Goal: Task Accomplishment & Management: Manage account settings

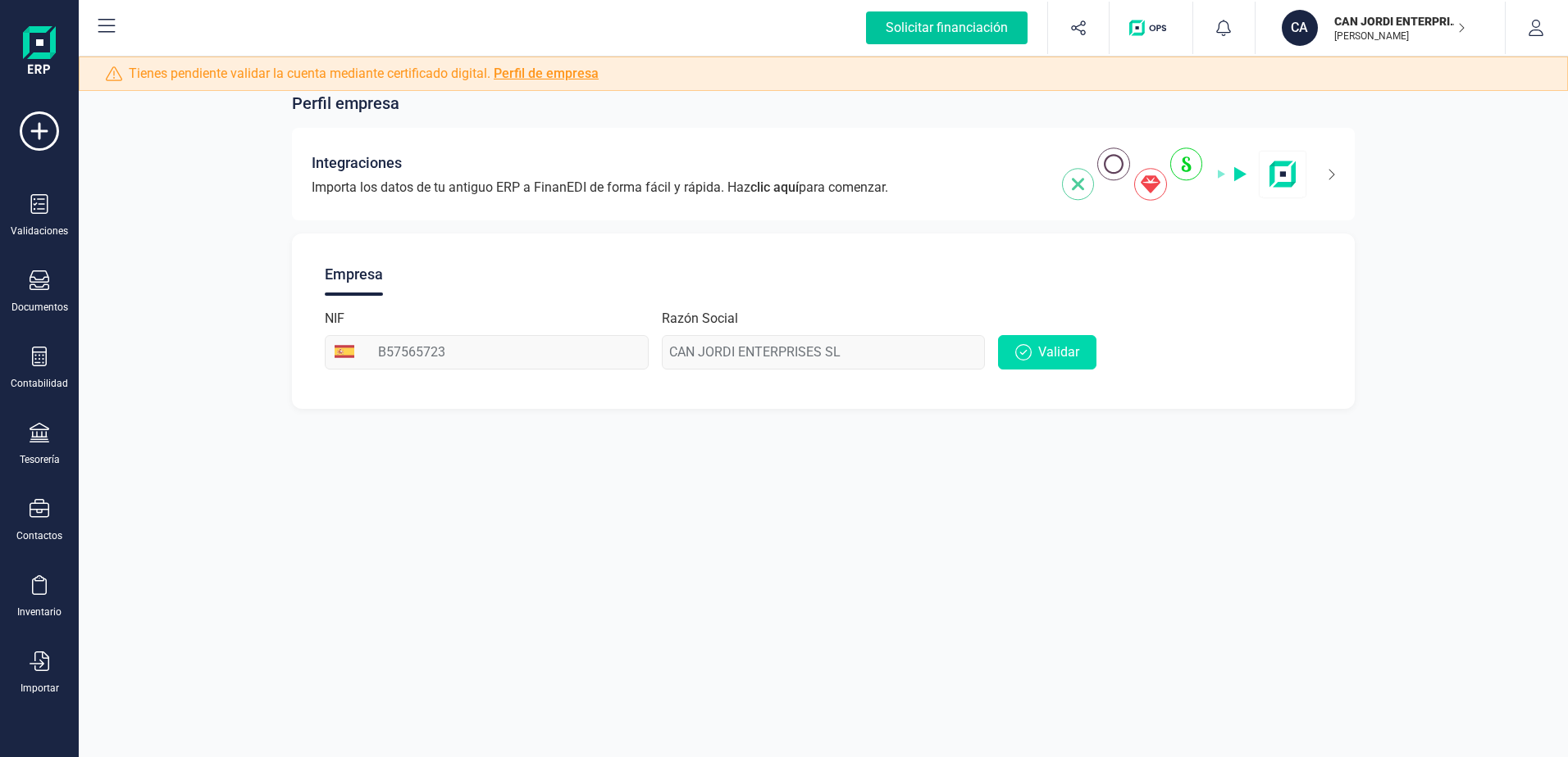
click at [983, 28] on div "Solicitar financiación" at bounding box center [946, 27] width 161 height 32
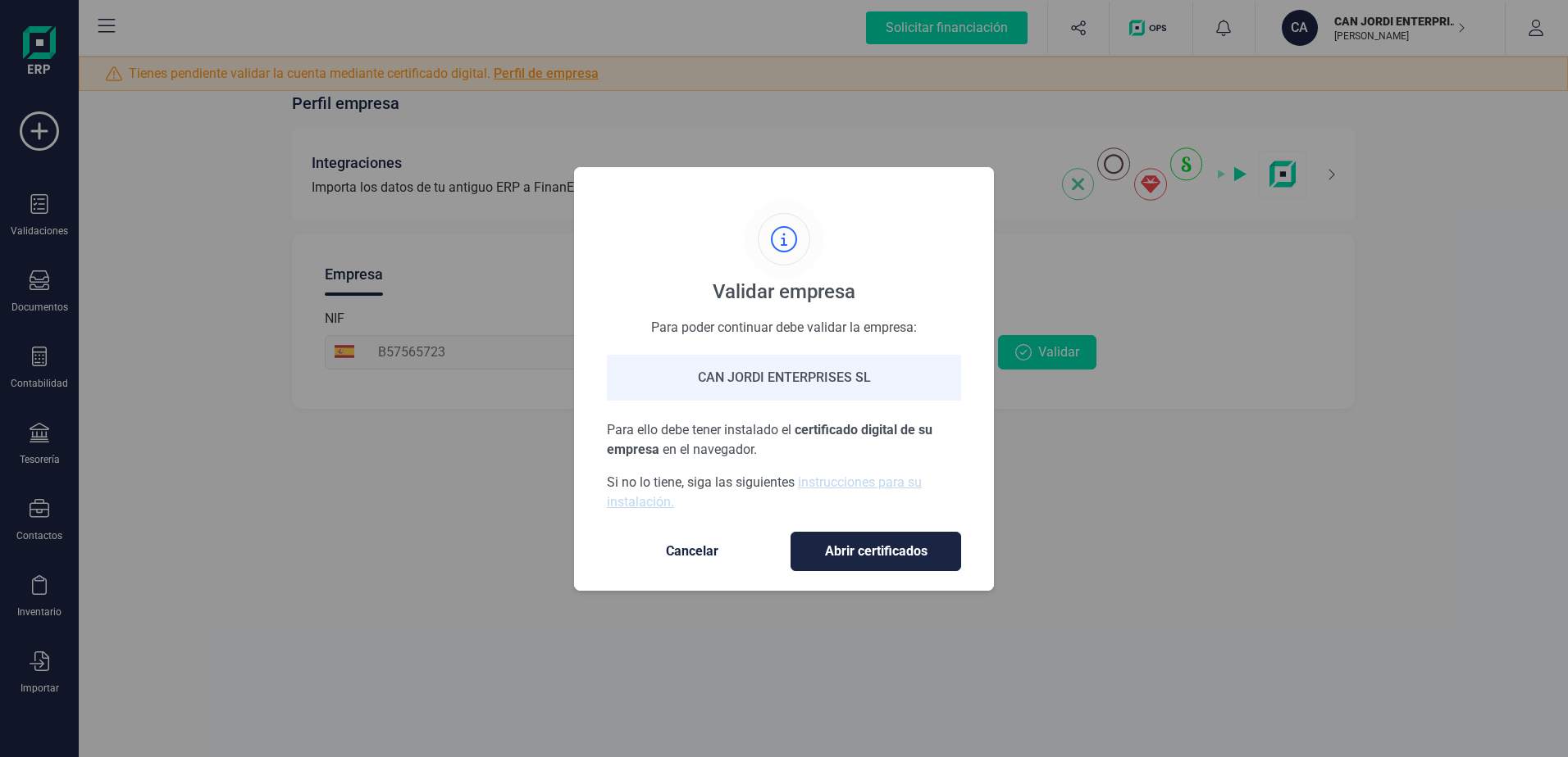
click at [705, 547] on span "Cancelar" at bounding box center [692, 552] width 138 height 20
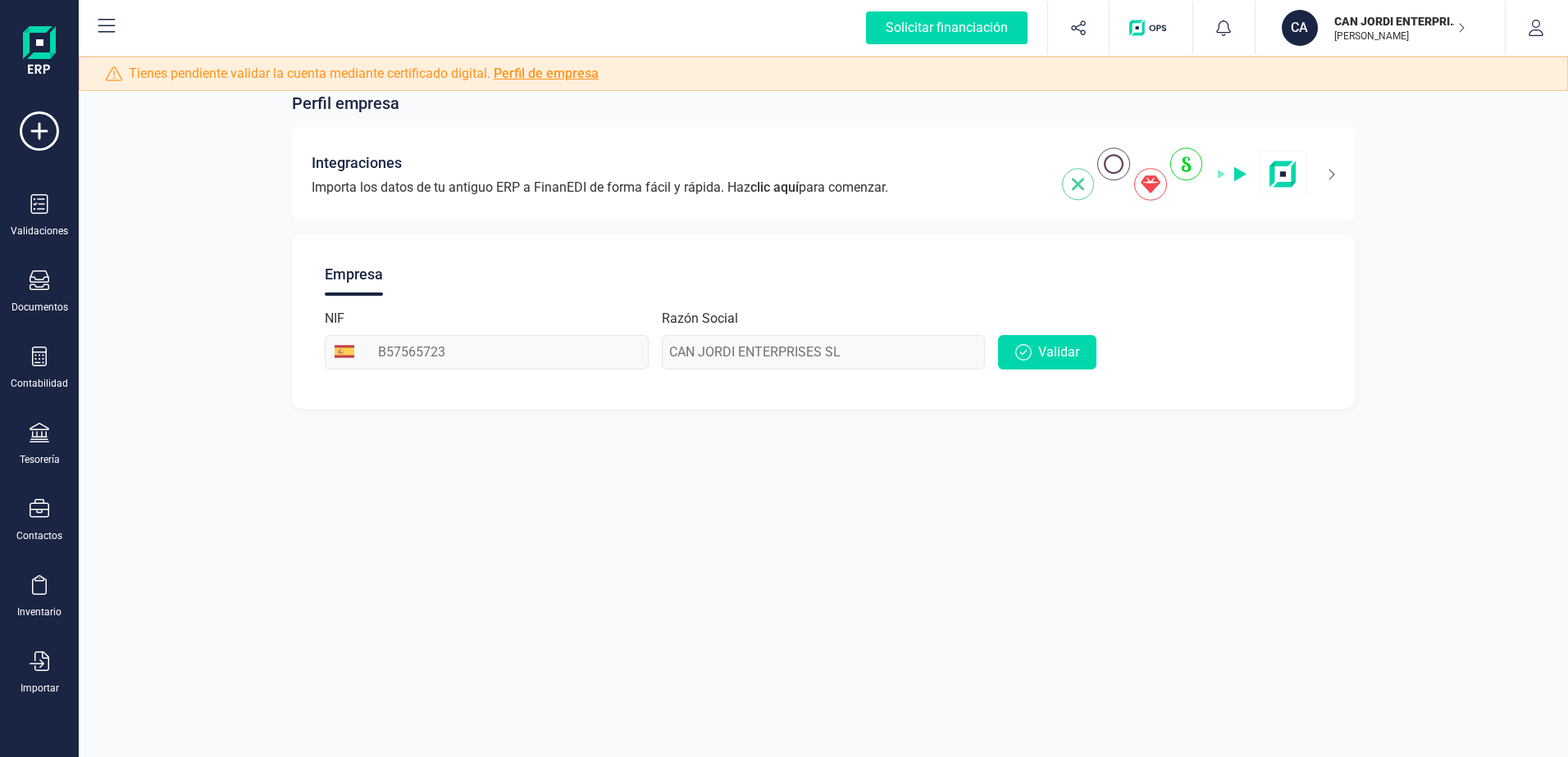
click at [568, 75] on link "Perfil de empresa" at bounding box center [545, 74] width 105 height 16
click at [568, 72] on link "Perfil de empresa" at bounding box center [545, 74] width 105 height 16
click at [98, 34] on icon at bounding box center [106, 27] width 20 height 20
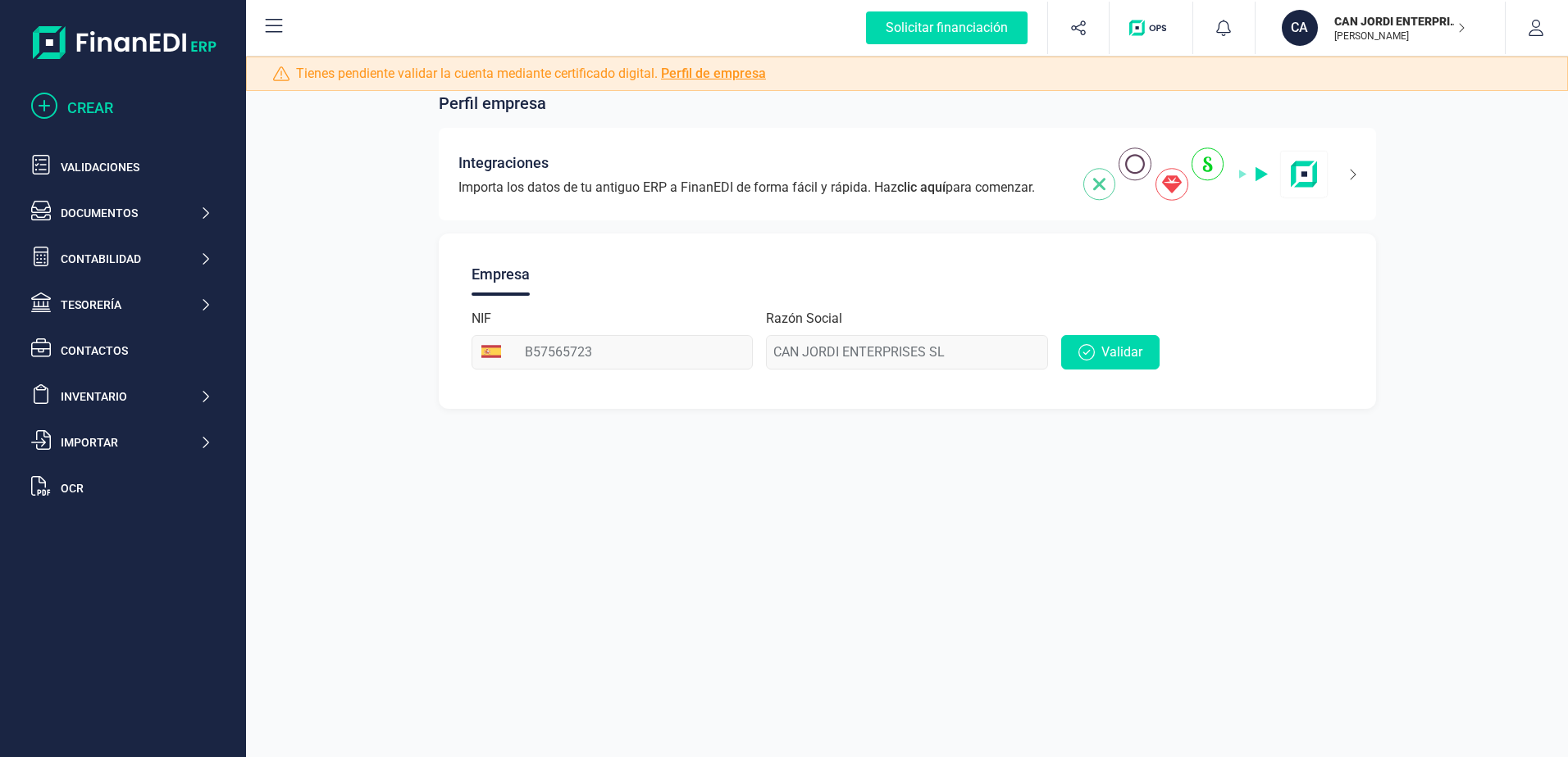
click at [51, 106] on icon at bounding box center [44, 105] width 27 height 27
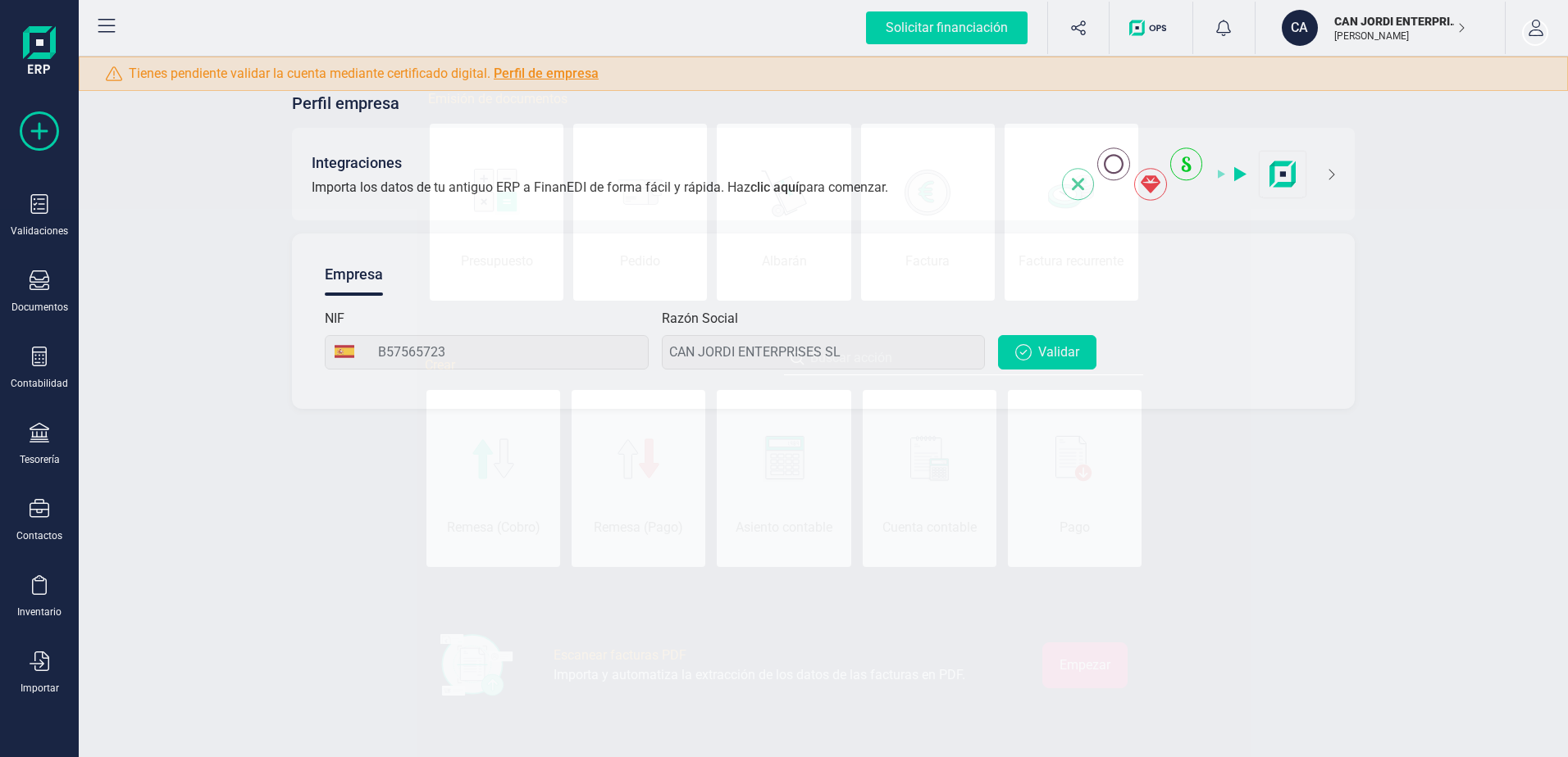
scroll to position [0, 82]
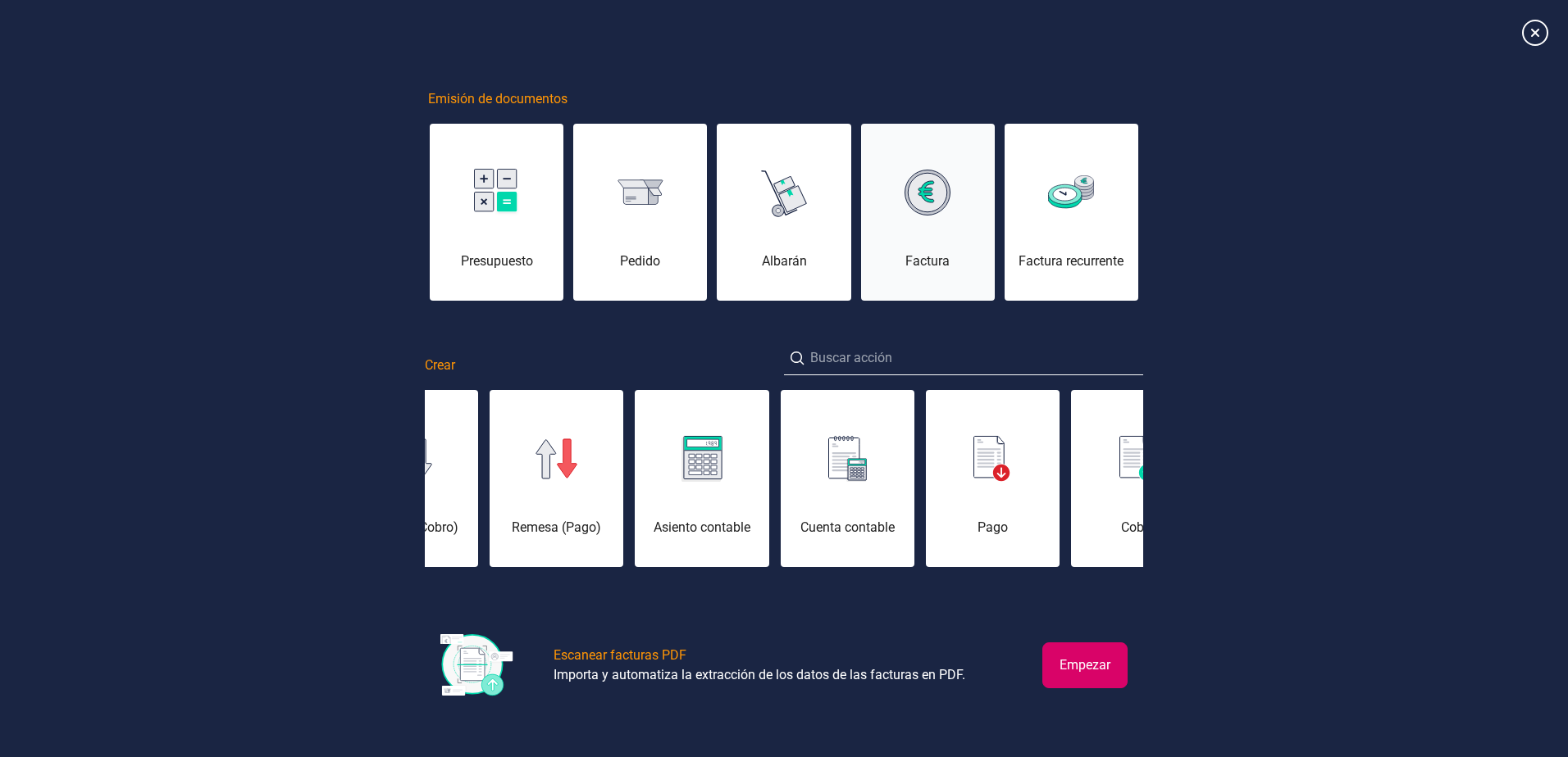
click at [897, 228] on div "Factura" at bounding box center [927, 221] width 134 height 98
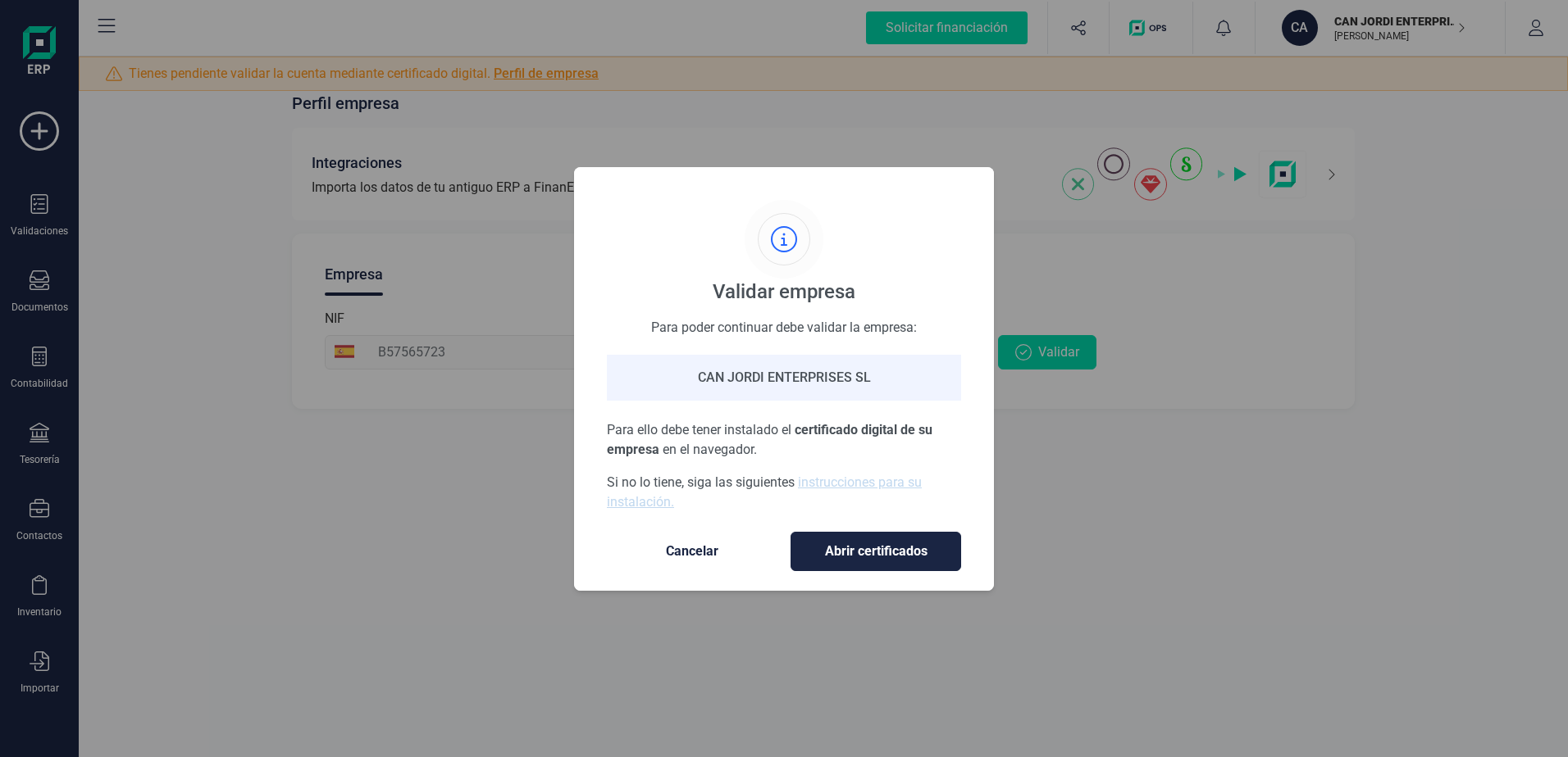
click at [685, 547] on span "Cancelar" at bounding box center [692, 552] width 138 height 20
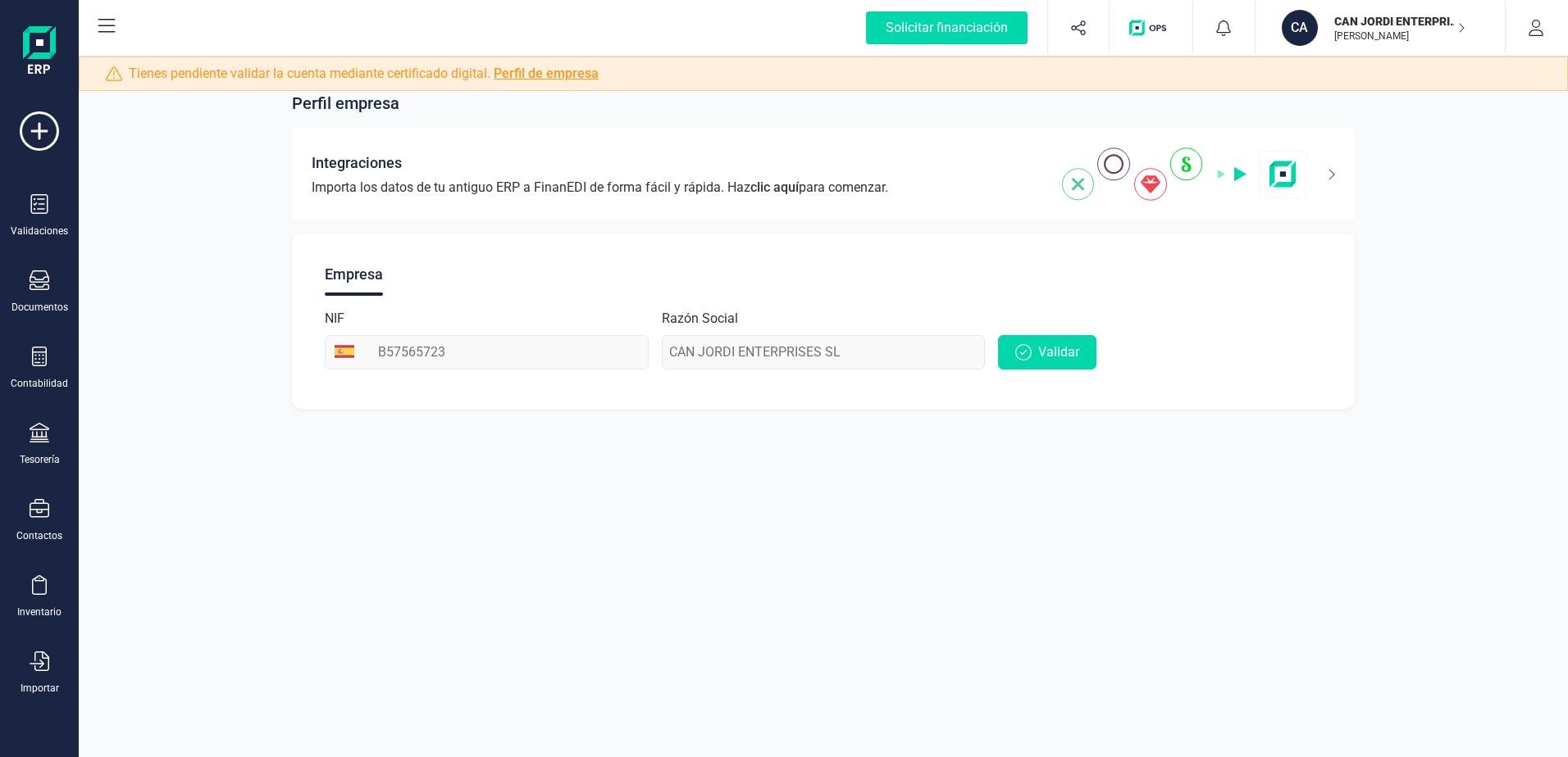
click at [1356, 34] on p "[PERSON_NAME]" at bounding box center [1400, 35] width 132 height 13
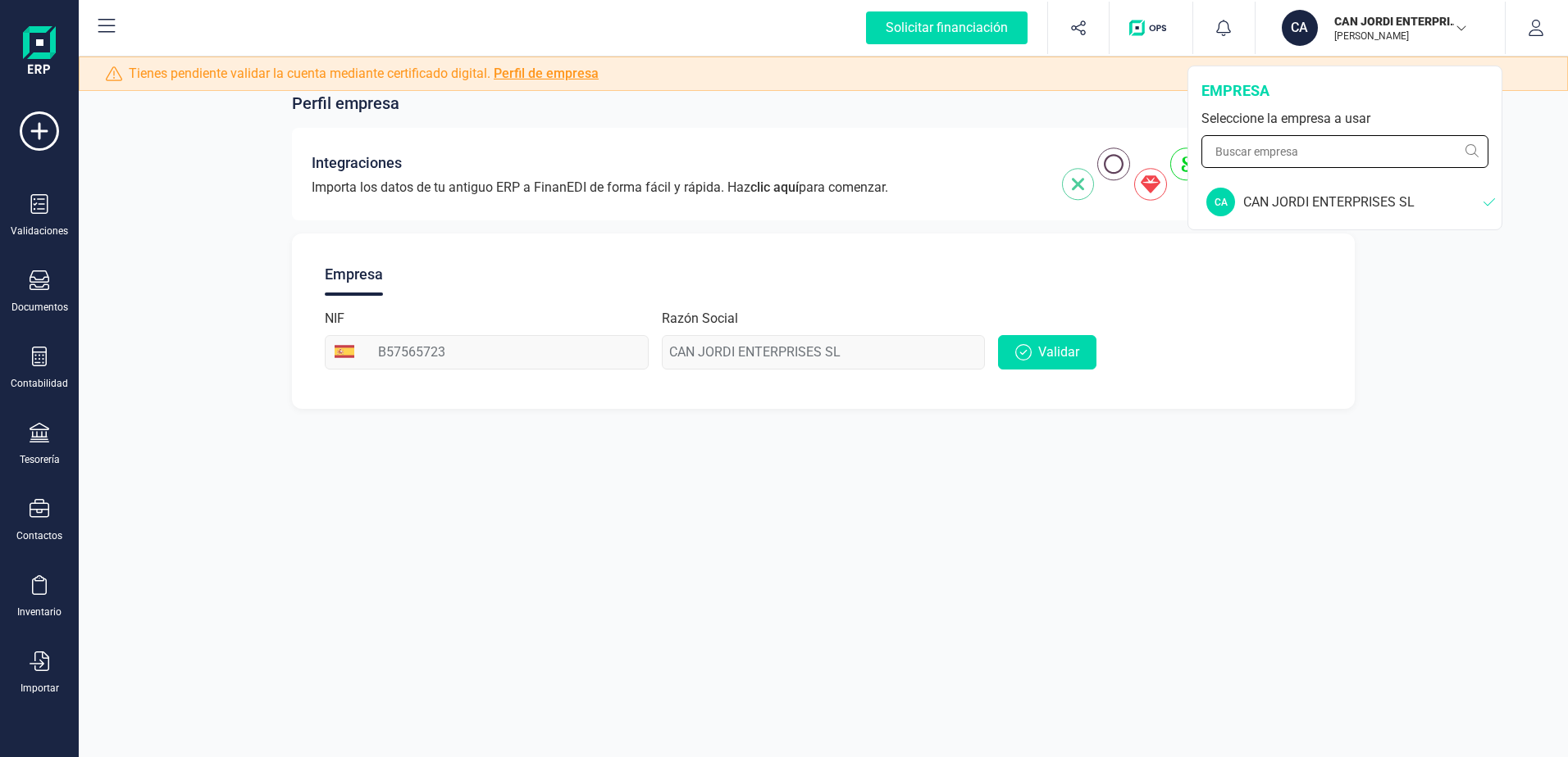
click at [1282, 147] on input "text" at bounding box center [1345, 151] width 287 height 32
type input "[PERSON_NAME]"
click at [1460, 33] on div "CAN JORDI ENTERPRISES SL [PERSON_NAME]" at bounding box center [1392, 27] width 144 height 36
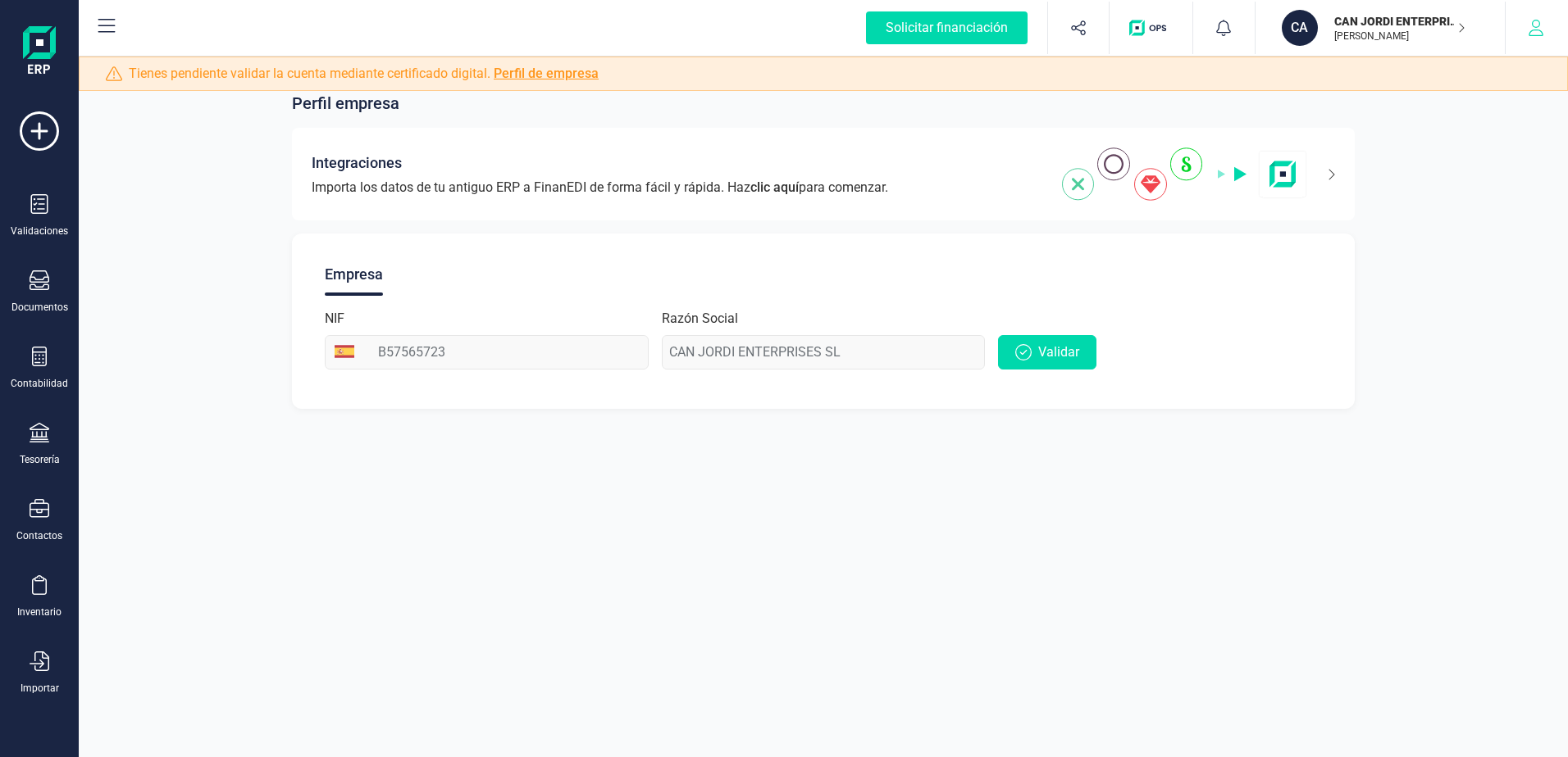
click at [1534, 32] on icon "button" at bounding box center [1536, 27] width 17 height 17
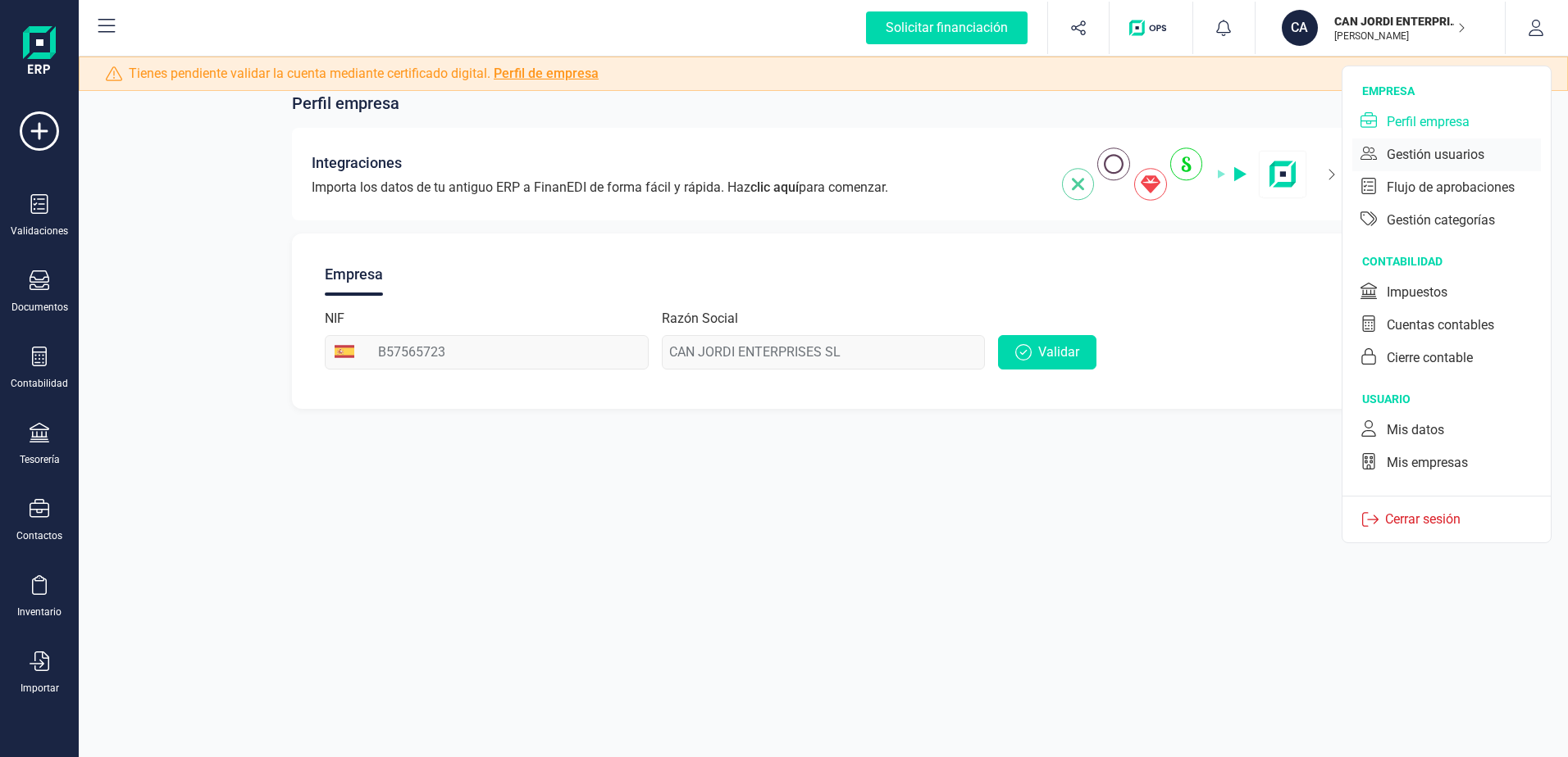
click at [1449, 147] on div "Gestión usuarios" at bounding box center [1434, 155] width 97 height 20
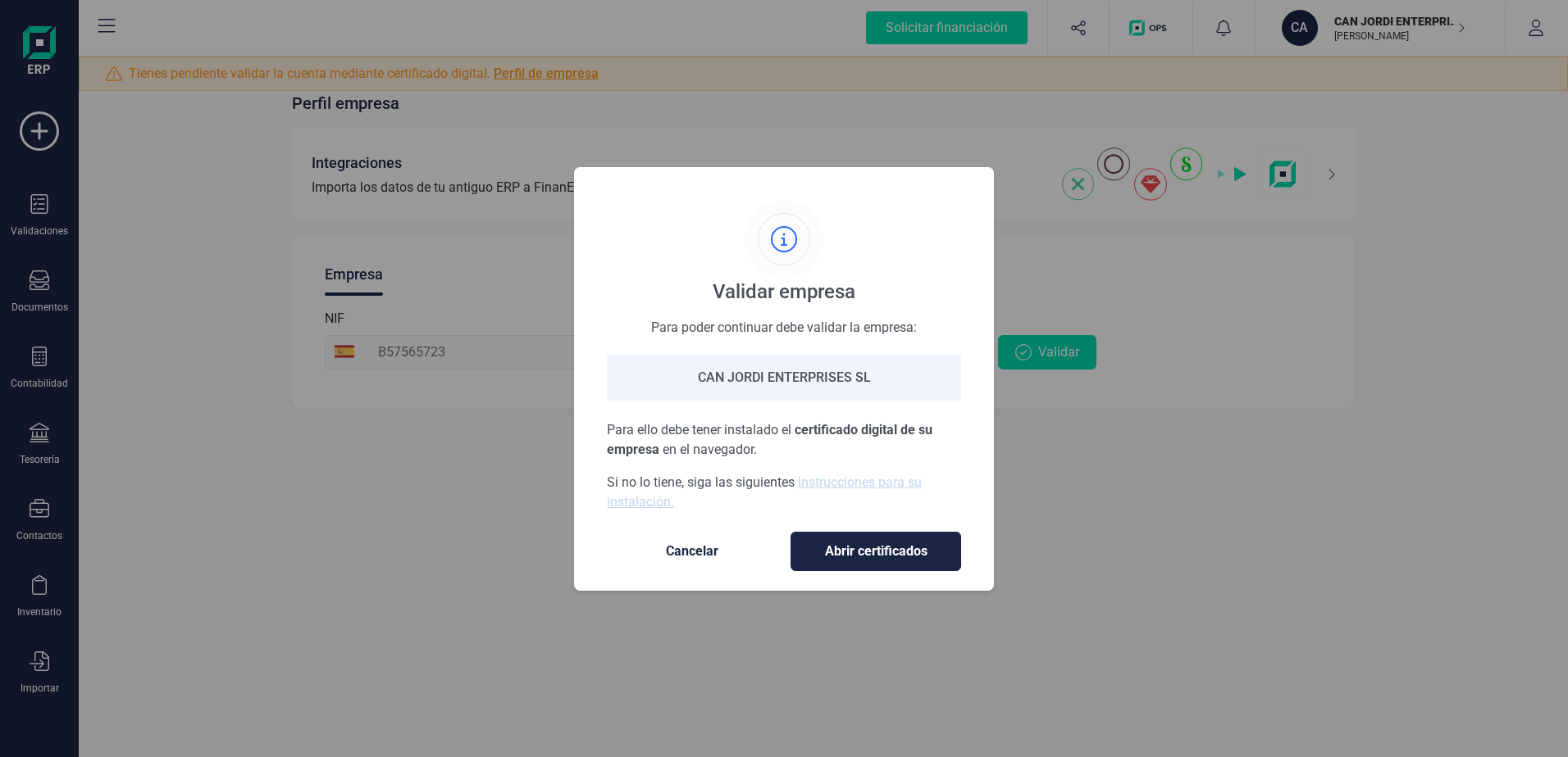
click at [700, 548] on span "Cancelar" at bounding box center [692, 552] width 138 height 20
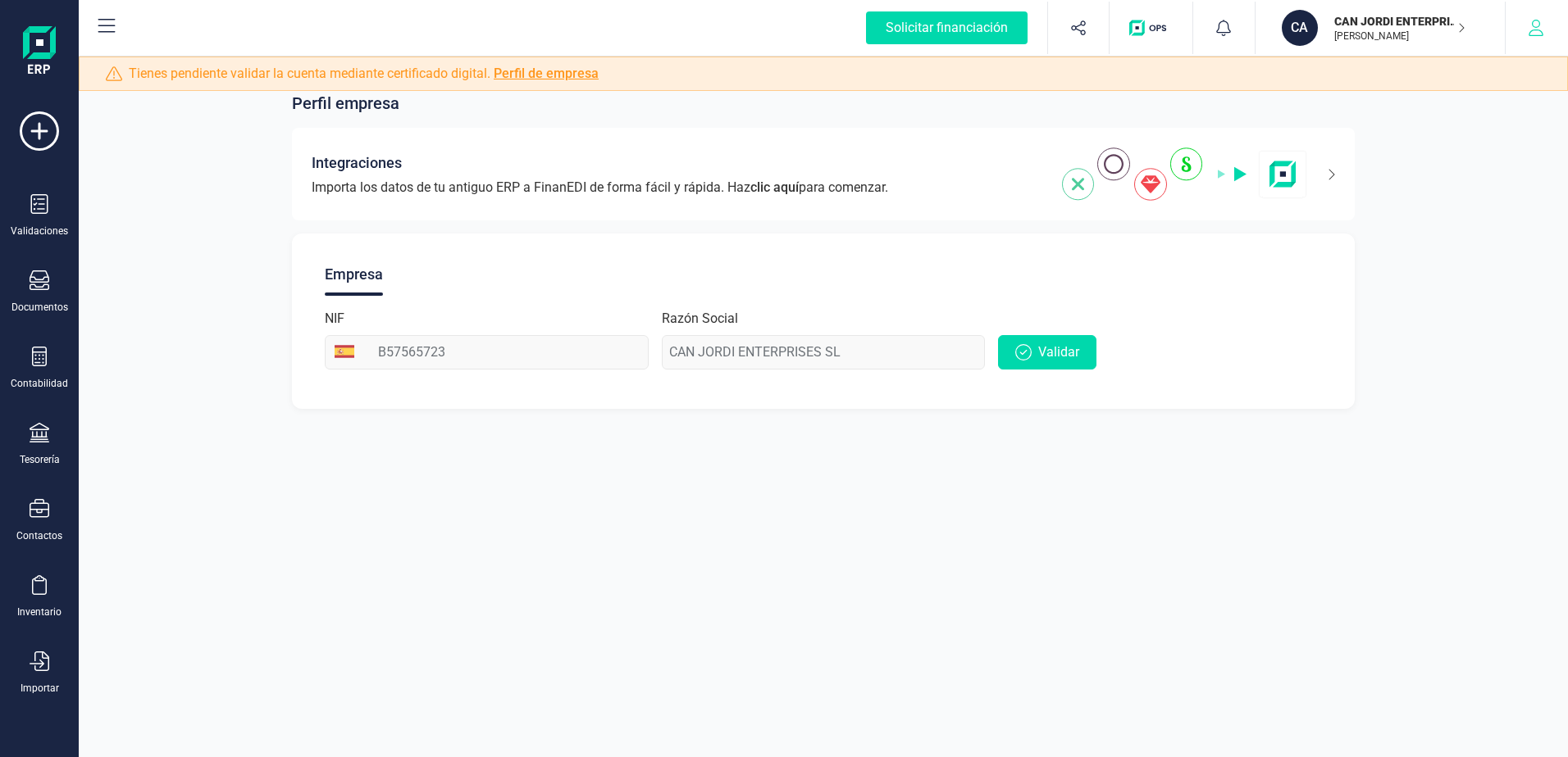
click at [1526, 23] on button "button" at bounding box center [1536, 27] width 62 height 52
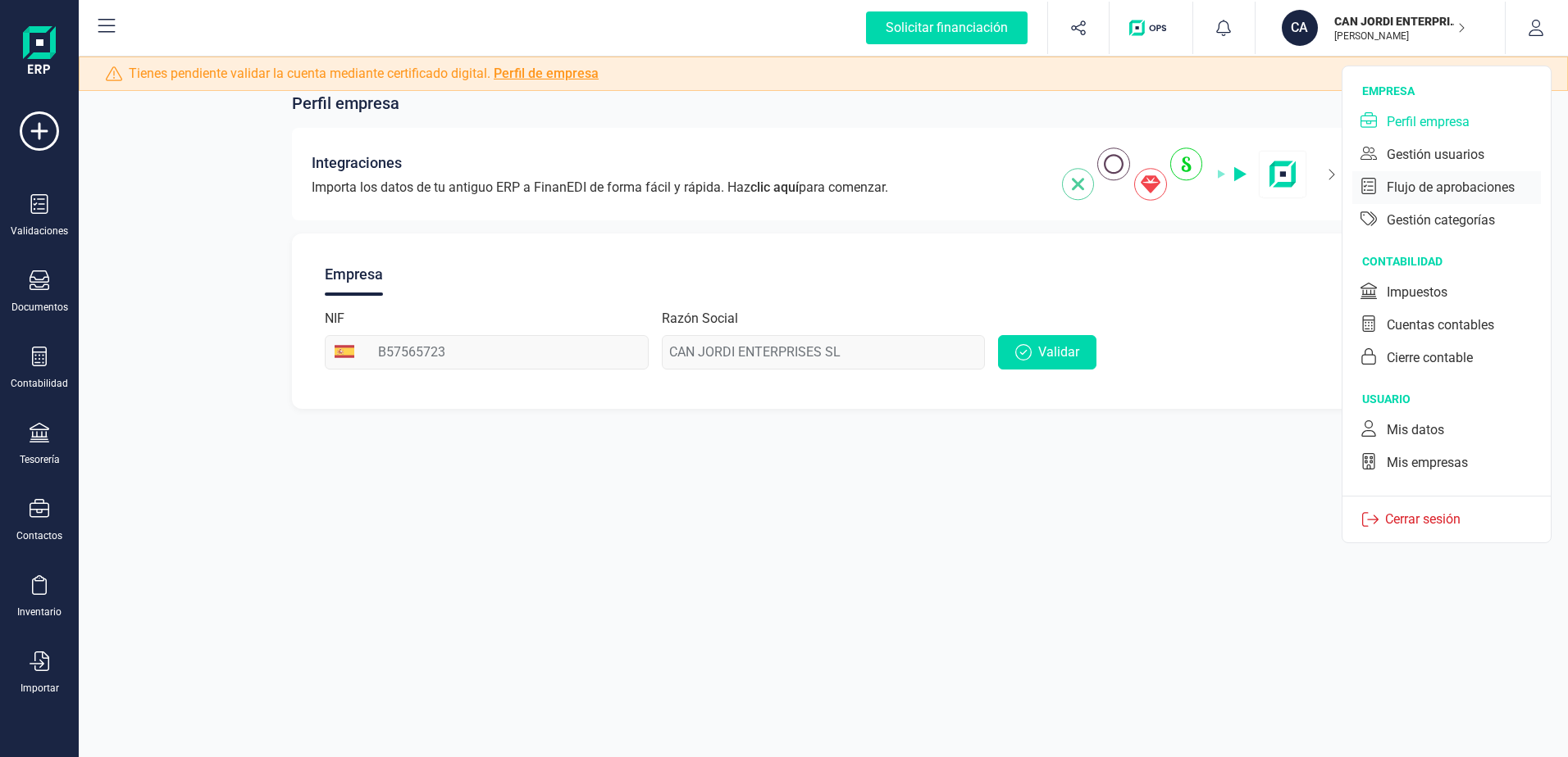
click at [1434, 187] on div "Flujo de aprobaciones" at bounding box center [1450, 188] width 128 height 20
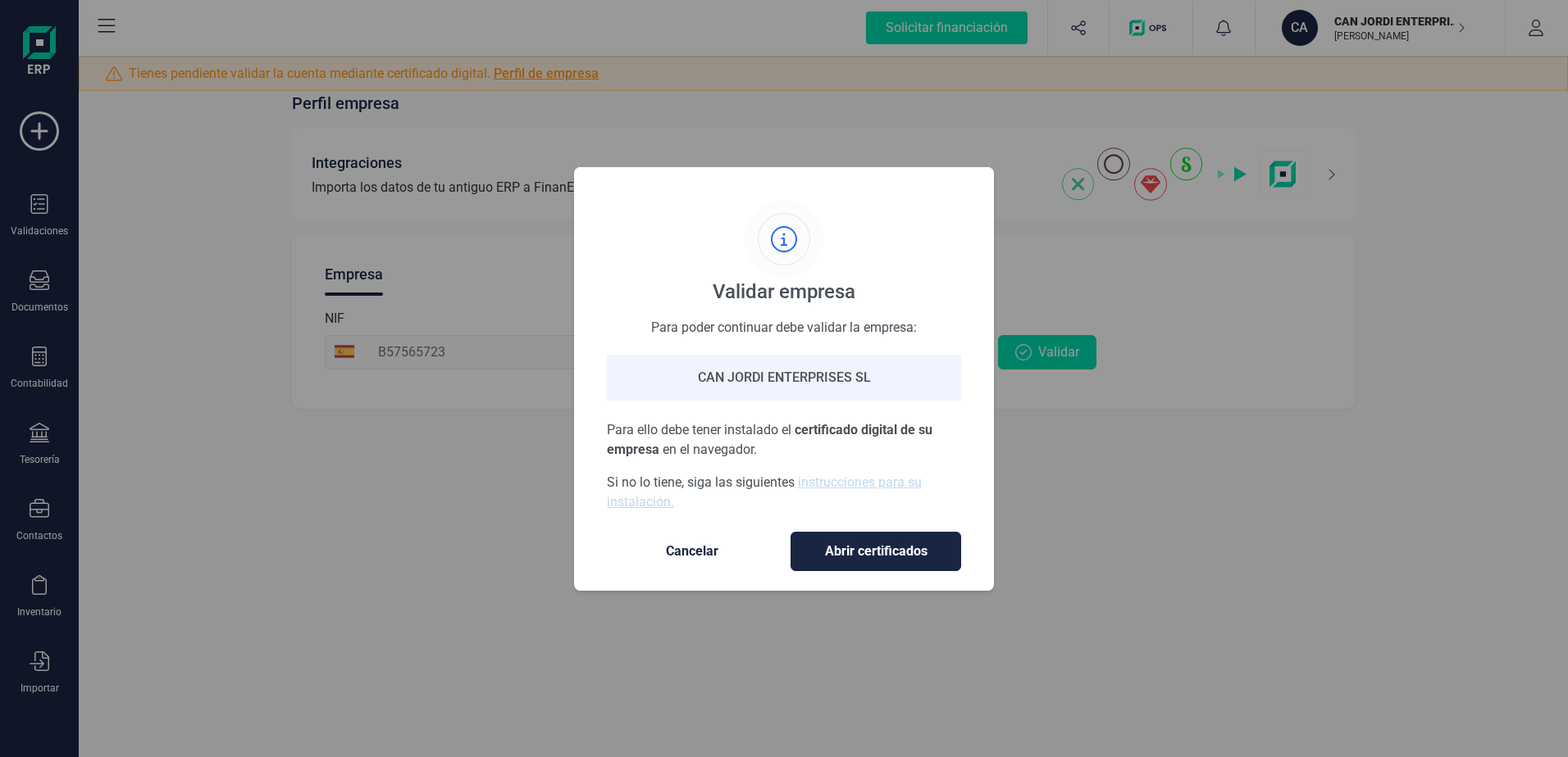
click at [697, 544] on span "Cancelar" at bounding box center [692, 552] width 138 height 20
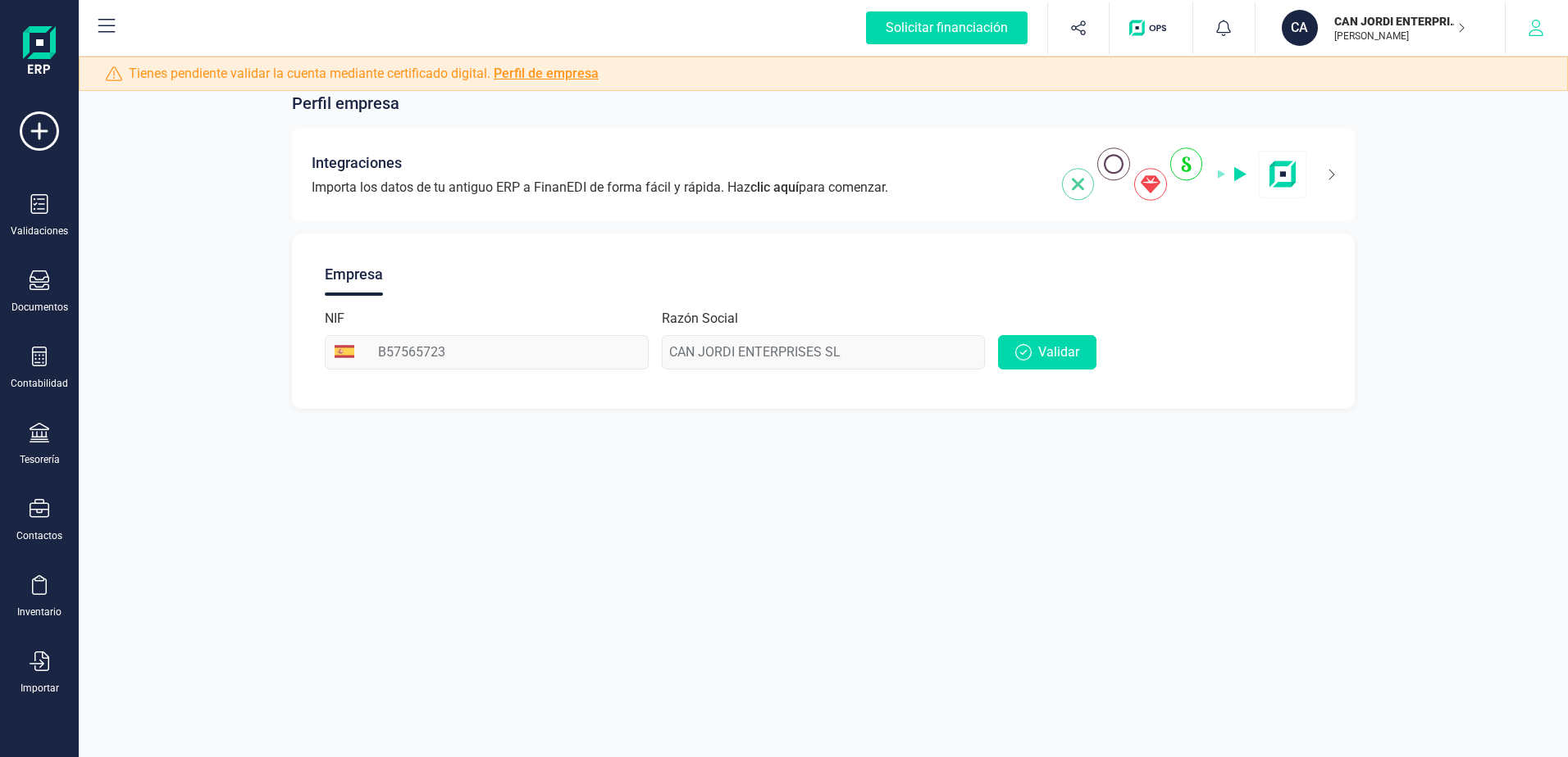
click at [1527, 39] on button "button" at bounding box center [1536, 27] width 62 height 52
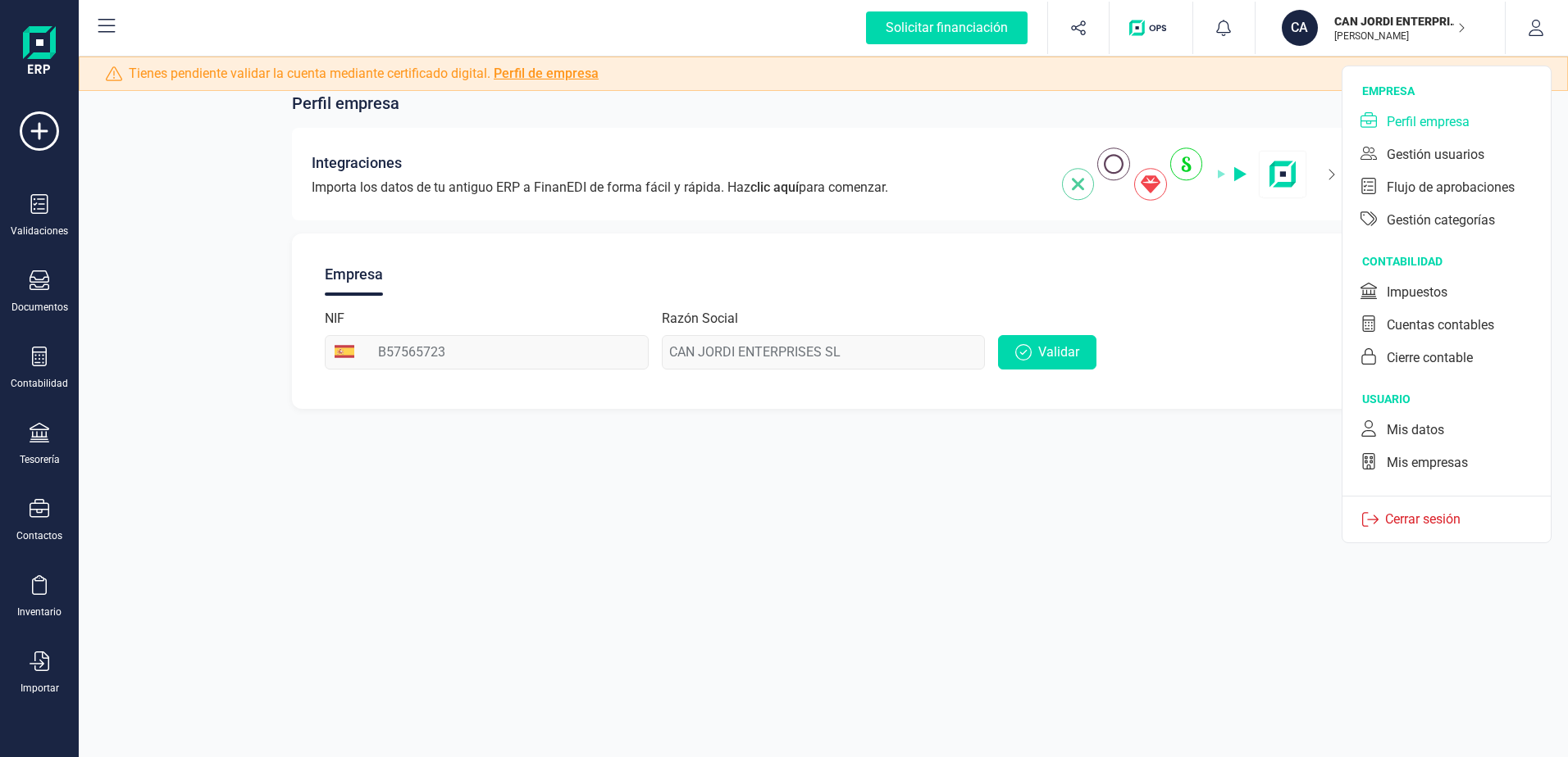
click at [1404, 513] on p "Cerrar sesión" at bounding box center [1423, 519] width 88 height 20
